Goal: Browse casually: Explore the website without a specific task or goal

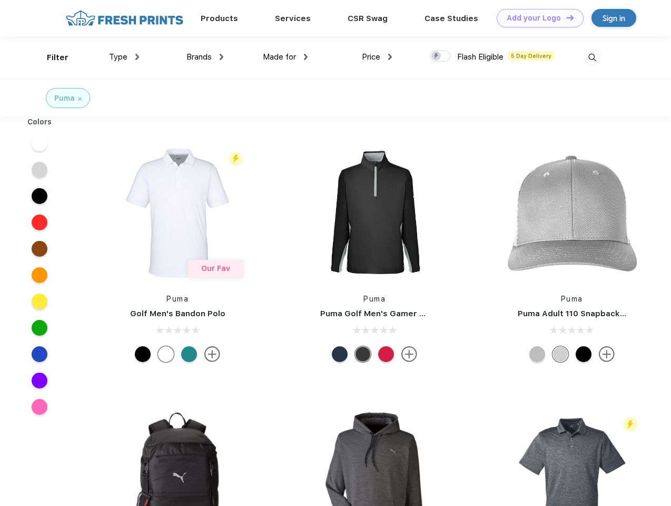
scroll to position [1, 0]
click at [536, 18] on link "Add your Logo Design Tool" at bounding box center [540, 18] width 87 height 18
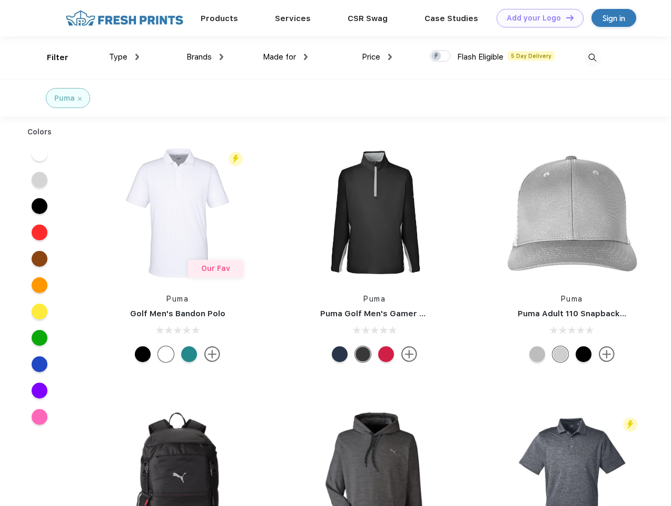
click at [0, 0] on div "Design Tool" at bounding box center [0, 0] width 0 height 0
click at [565, 17] on link "Add your Logo Design Tool" at bounding box center [540, 18] width 87 height 18
click at [51, 57] on div "Filter" at bounding box center [58, 58] width 22 height 12
click at [124, 57] on span "Type" at bounding box center [118, 56] width 18 height 9
click at [205, 57] on span "Brands" at bounding box center [199, 56] width 25 height 9
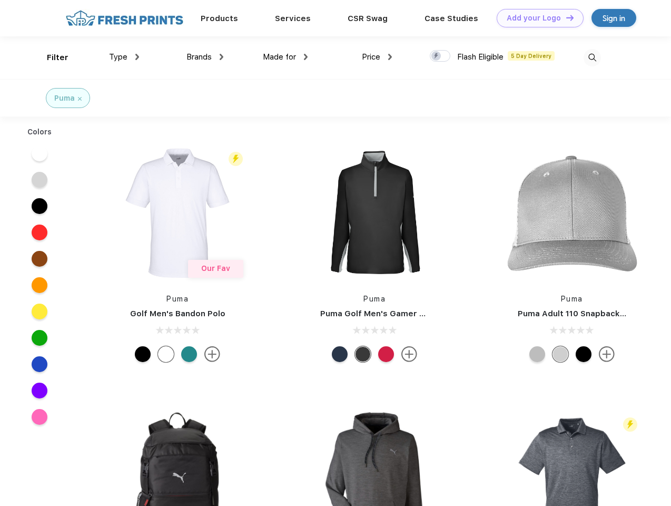
click at [286, 57] on span "Made for" at bounding box center [279, 56] width 33 height 9
click at [377, 57] on span "Price" at bounding box center [371, 56] width 18 height 9
click at [441, 56] on div at bounding box center [440, 56] width 21 height 12
click at [437, 56] on input "checkbox" at bounding box center [433, 53] width 7 height 7
click at [592, 57] on img at bounding box center [592, 57] width 17 height 17
